Goal: Check status: Check status

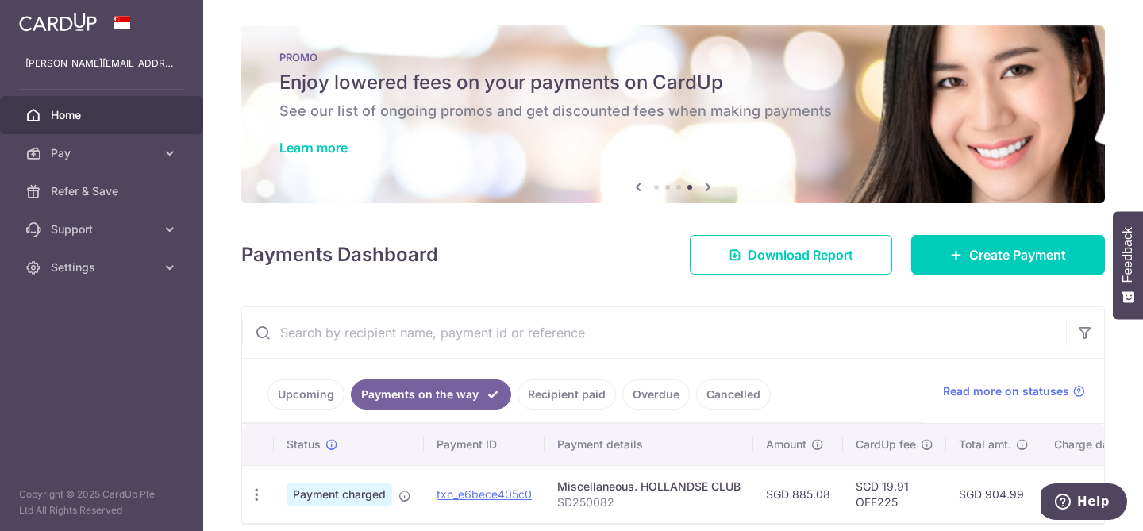
scroll to position [69, 0]
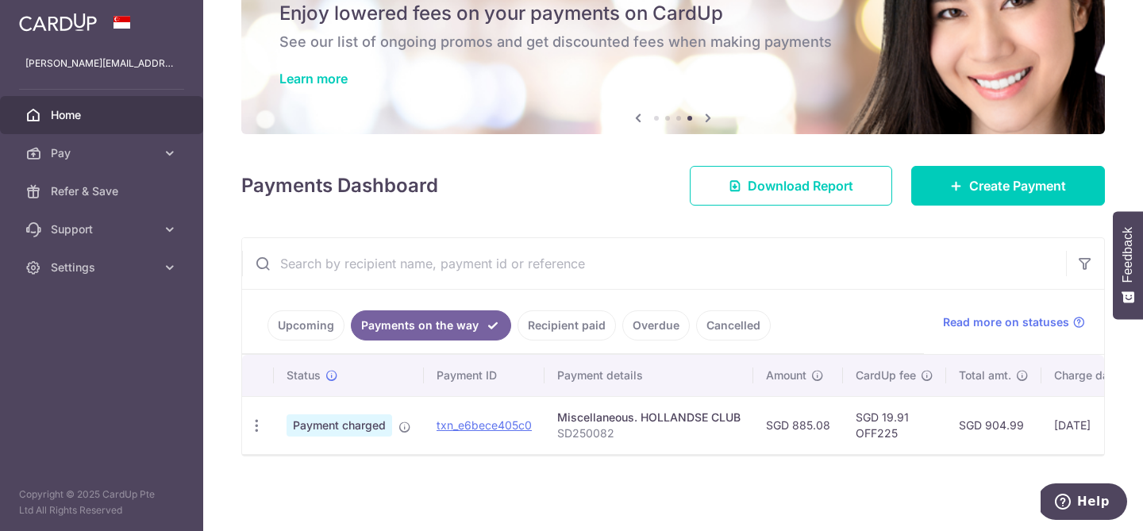
click at [302, 325] on link "Upcoming" at bounding box center [305, 325] width 77 height 30
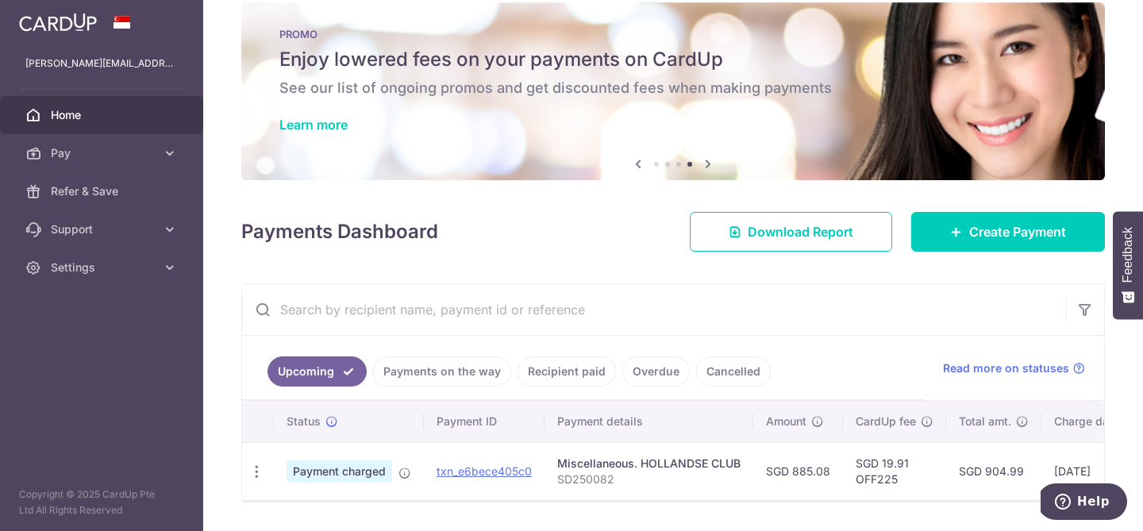
scroll to position [31, 0]
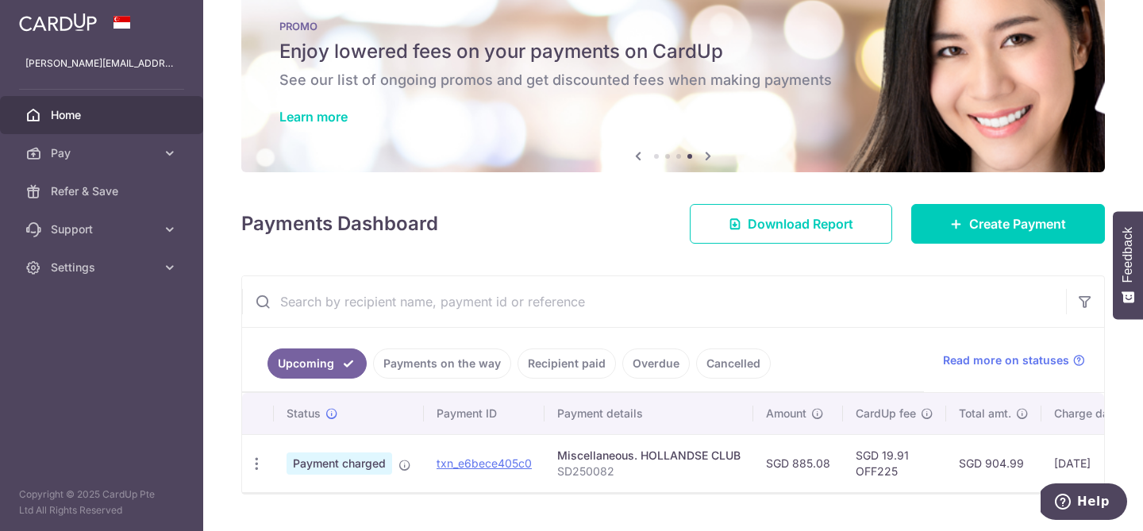
click at [466, 364] on link "Payments on the way" at bounding box center [442, 363] width 138 height 30
